Goal: Check status: Check status

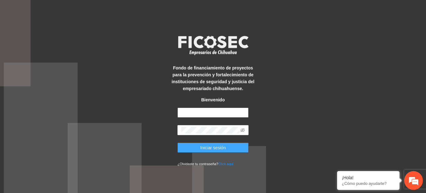
type input "**********"
click at [188, 150] on button "Iniciar sesión" at bounding box center [213, 147] width 71 height 10
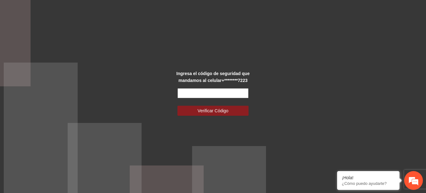
click at [195, 89] on input "text" at bounding box center [213, 93] width 71 height 10
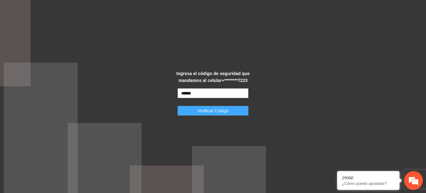
type input "******"
click at [192, 111] on button "Verificar Código" at bounding box center [213, 111] width 71 height 10
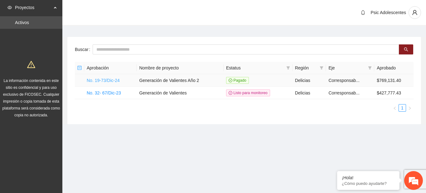
click at [100, 81] on link "No. 19-73/Dic-24" at bounding box center [103, 80] width 33 height 5
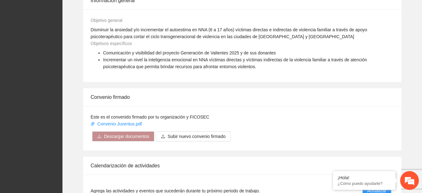
scroll to position [430, 0]
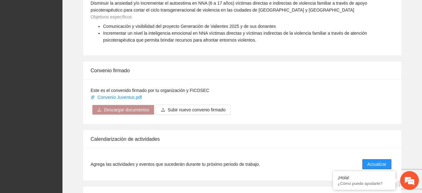
click at [376, 162] on span "Actualizar" at bounding box center [376, 163] width 19 height 7
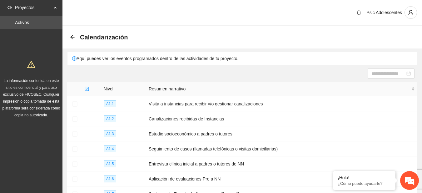
scroll to position [101, 0]
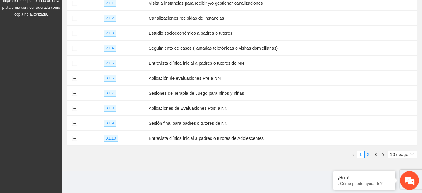
click at [369, 151] on link "2" at bounding box center [368, 154] width 7 height 7
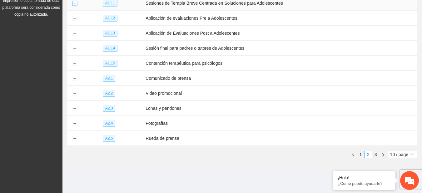
click at [74, 4] on button "Expand row" at bounding box center [74, 3] width 5 height 5
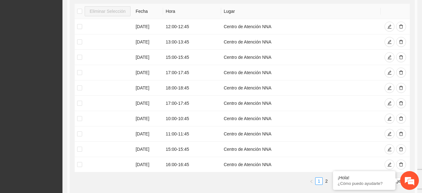
scroll to position [139, 0]
click at [325, 180] on link "2" at bounding box center [326, 179] width 7 height 7
click at [400, 131] on icon "delete" at bounding box center [401, 132] width 4 height 4
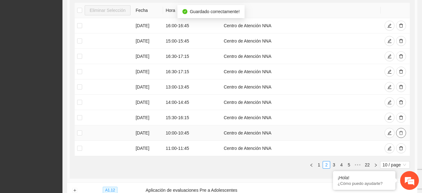
click at [400, 131] on icon "delete" at bounding box center [401, 132] width 4 height 4
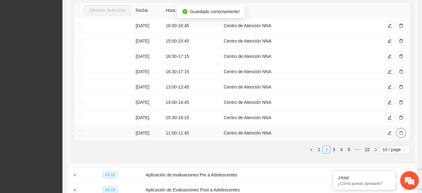
click at [400, 131] on icon "delete" at bounding box center [401, 132] width 4 height 4
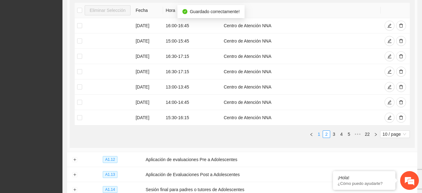
click at [317, 132] on link "1" at bounding box center [318, 133] width 7 height 7
